Goal: Check status: Check status

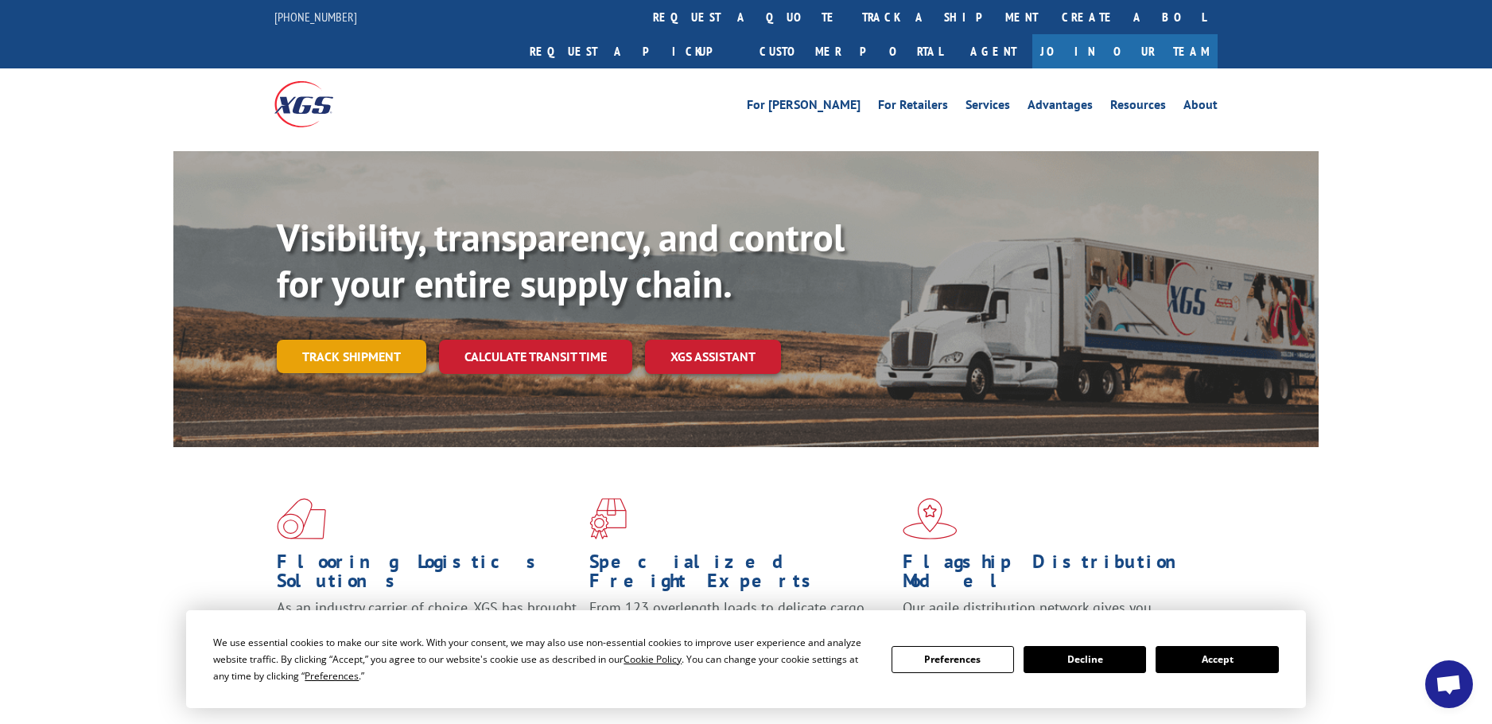
click at [372, 340] on link "Track shipment" at bounding box center [352, 356] width 150 height 33
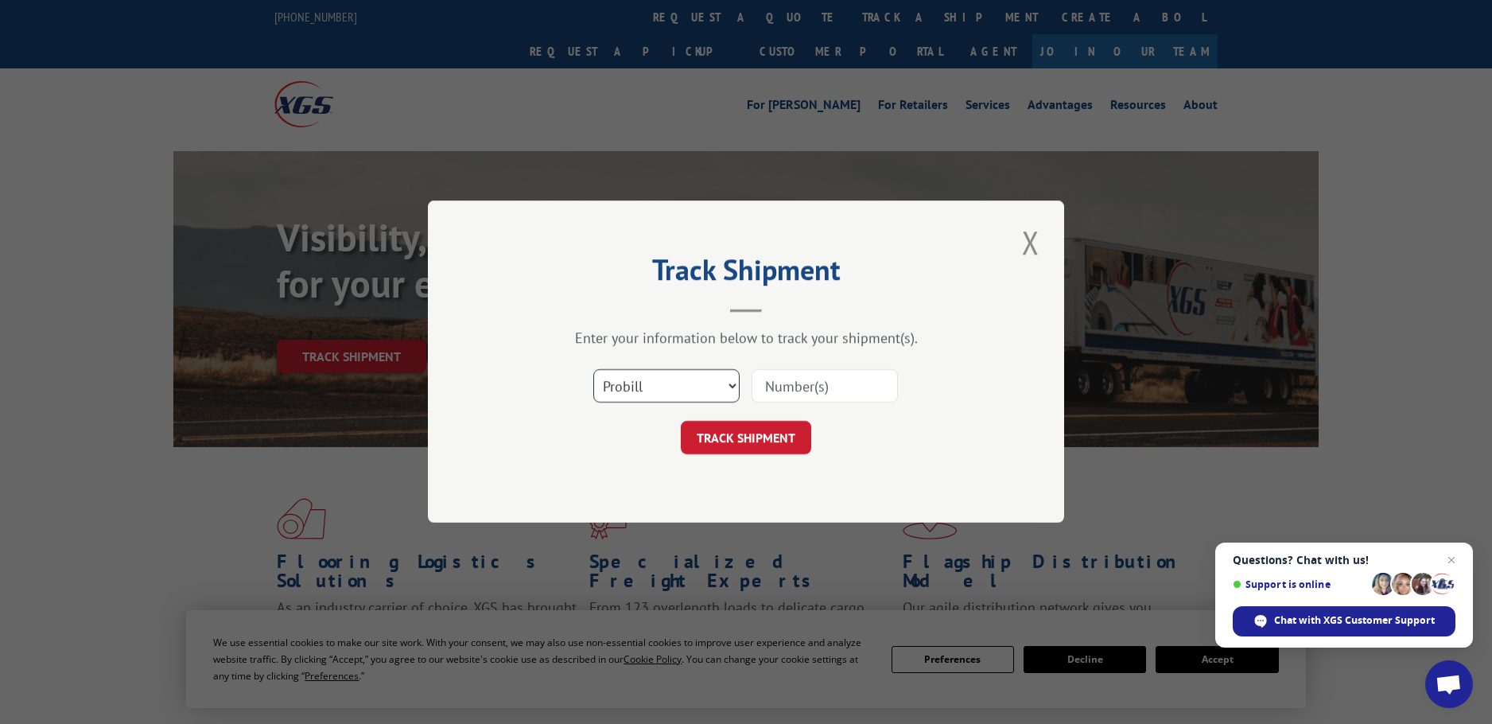
click at [645, 387] on select "Select category... Probill BOL PO" at bounding box center [666, 386] width 146 height 33
select select "po"
click at [593, 370] on select "Select category... Probill BOL PO" at bounding box center [666, 386] width 146 height 33
click at [781, 391] on input at bounding box center [825, 386] width 146 height 33
paste input "10532374"
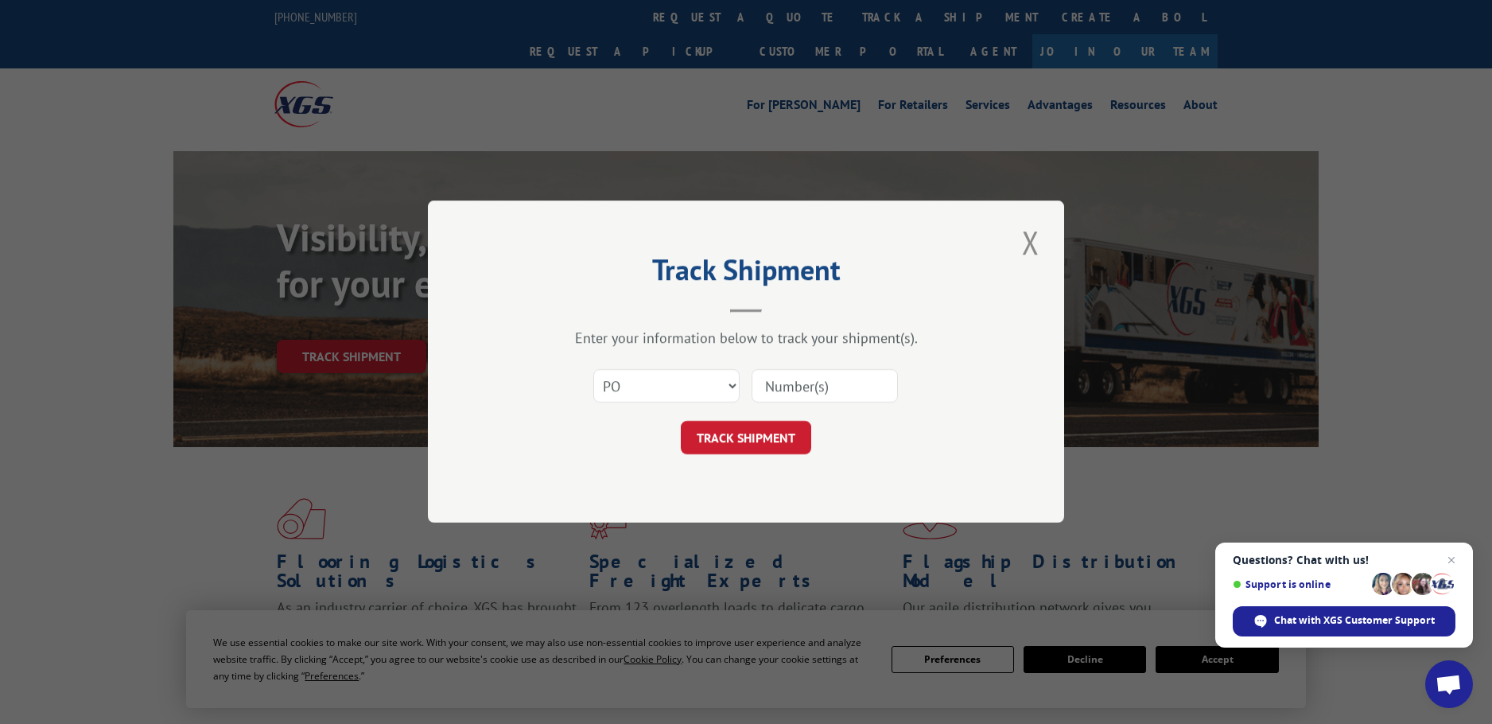
type input "10532374"
click button "TRACK SHIPMENT" at bounding box center [746, 438] width 130 height 33
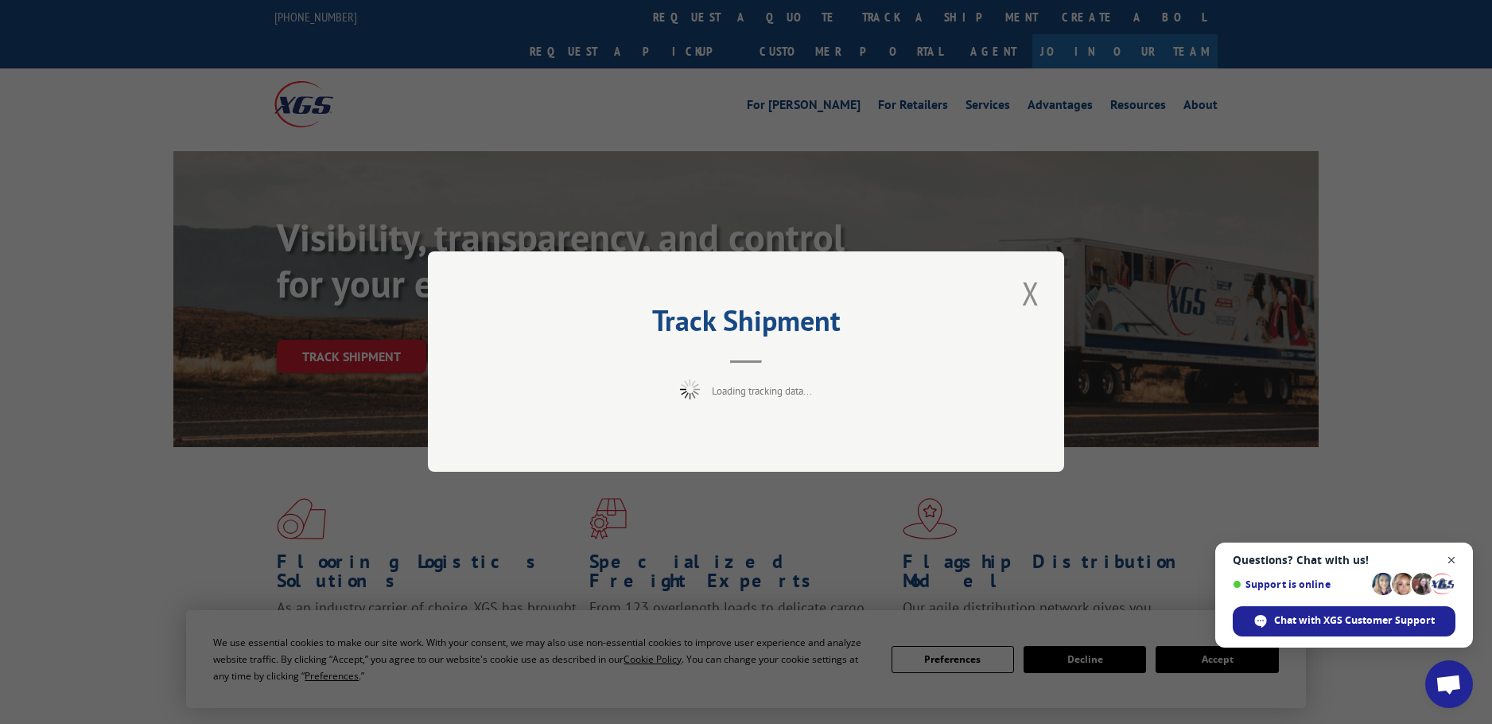
click at [1448, 555] on span "Open chat" at bounding box center [1452, 560] width 20 height 20
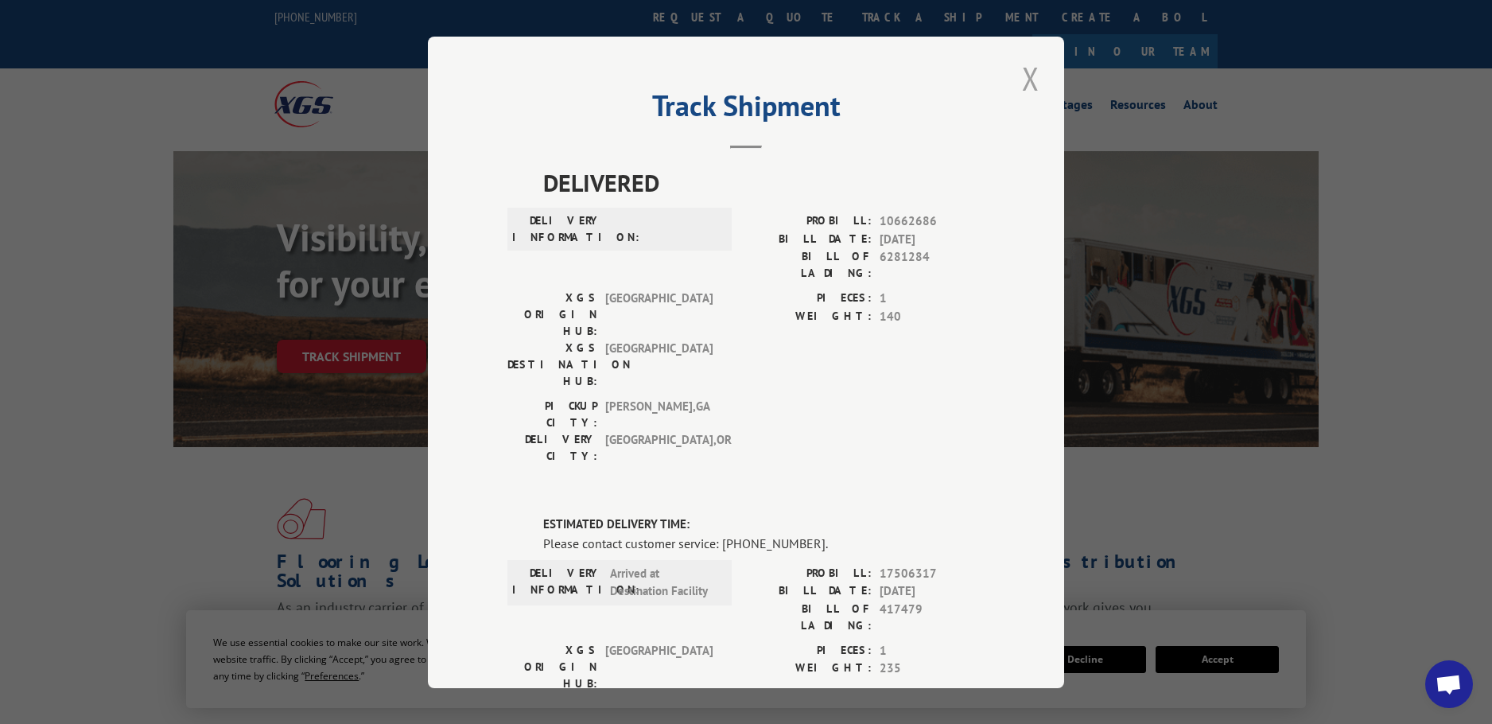
click at [1020, 78] on button "Close modal" at bounding box center [1030, 78] width 27 height 44
